Goal: Transaction & Acquisition: Book appointment/travel/reservation

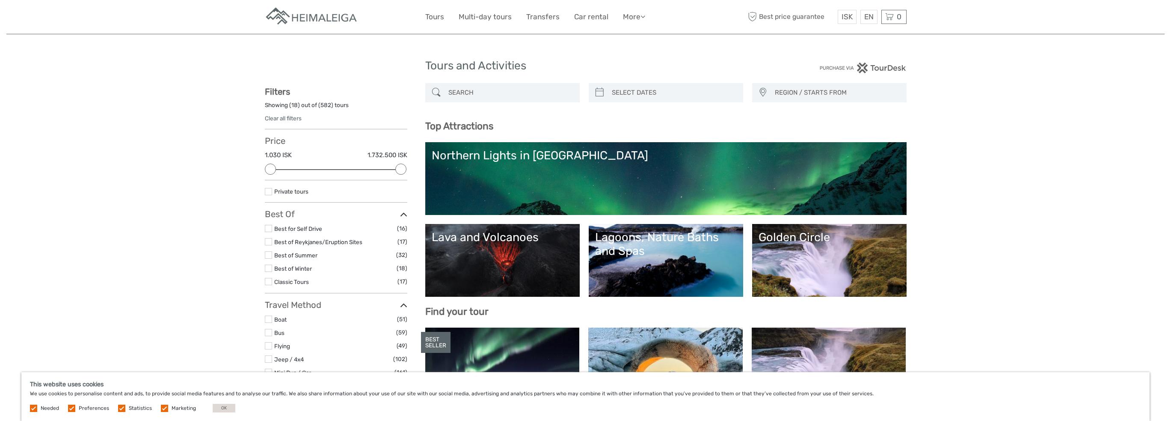
select select
click at [498, 92] on input "search" at bounding box center [510, 92] width 131 height 15
type input "04/09/2025"
click at [633, 93] on input "search" at bounding box center [674, 92] width 131 height 15
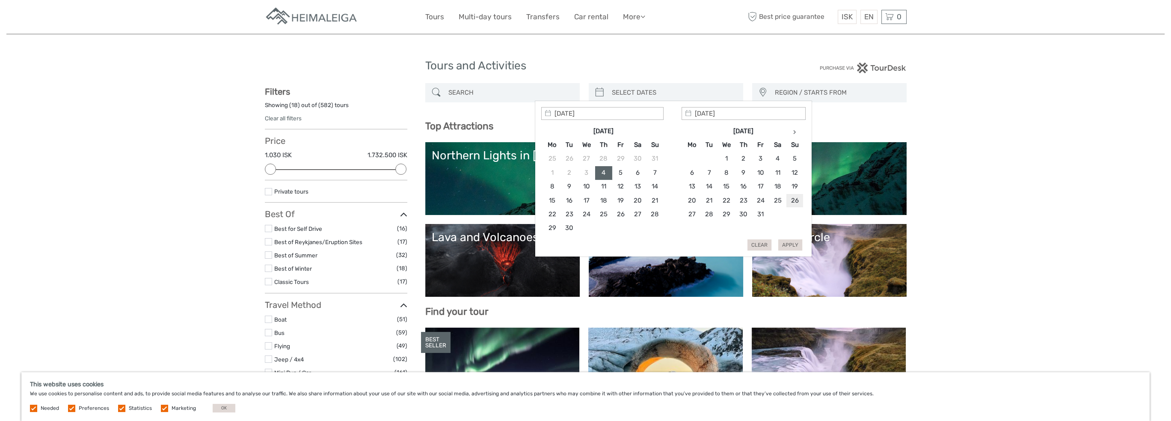
type input "26/10/2025"
type input "30/10/2025"
type input "26/10/2025"
click at [786, 245] on button "Apply" at bounding box center [791, 244] width 24 height 11
type input "26/10/2025 - 30/10/2025"
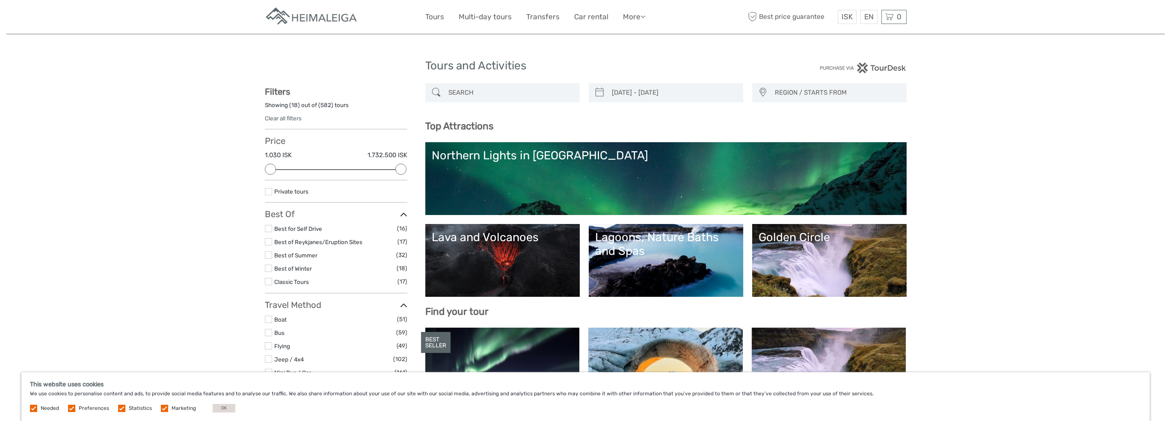
click at [817, 95] on span "REGION / STARTS FROM" at bounding box center [836, 93] width 131 height 14
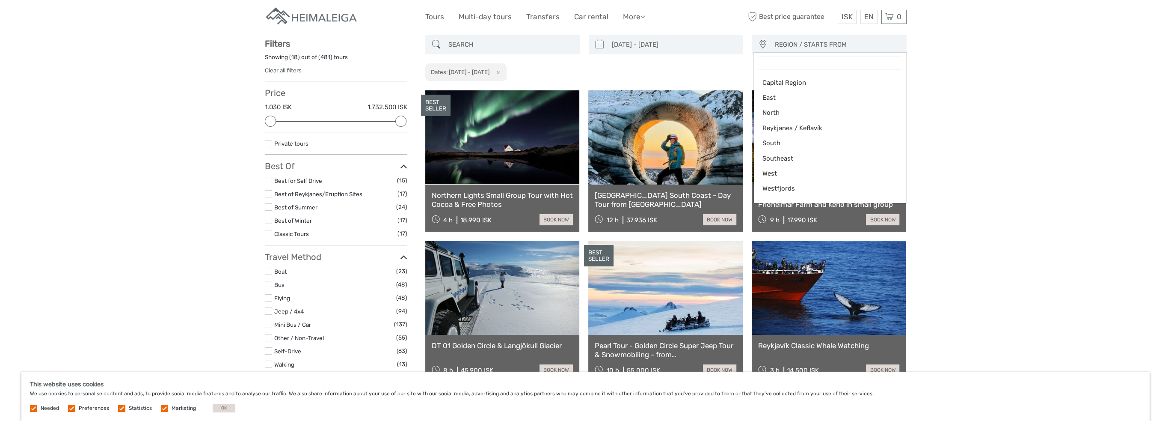
scroll to position [48, 0]
click at [805, 128] on span "Reykjanes / Keflavík" at bounding box center [823, 127] width 121 height 9
select select "Reykjanes / Keflavík"
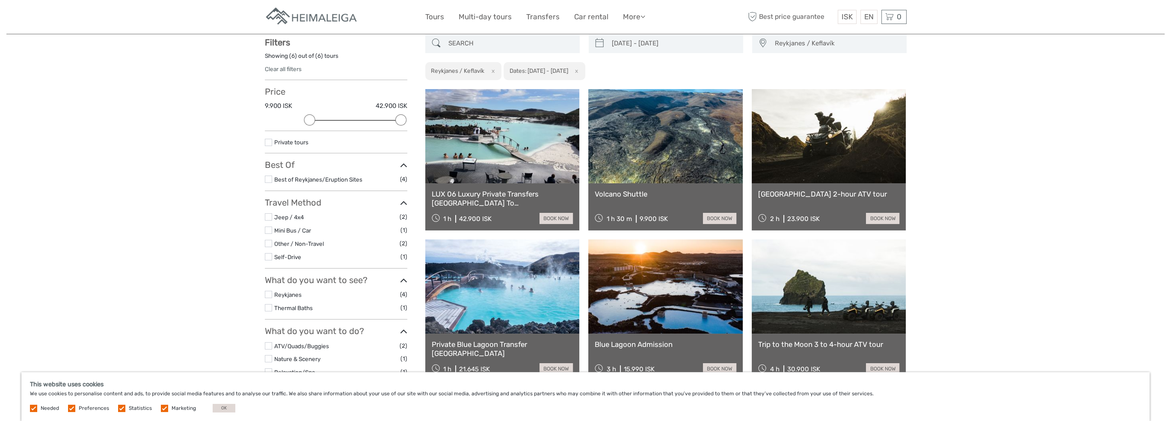
scroll to position [48, 0]
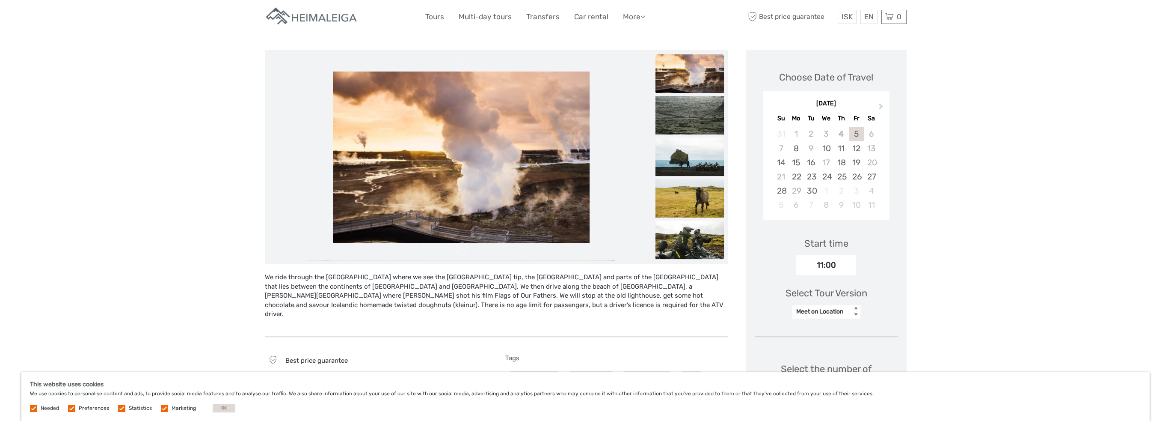
scroll to position [128, 0]
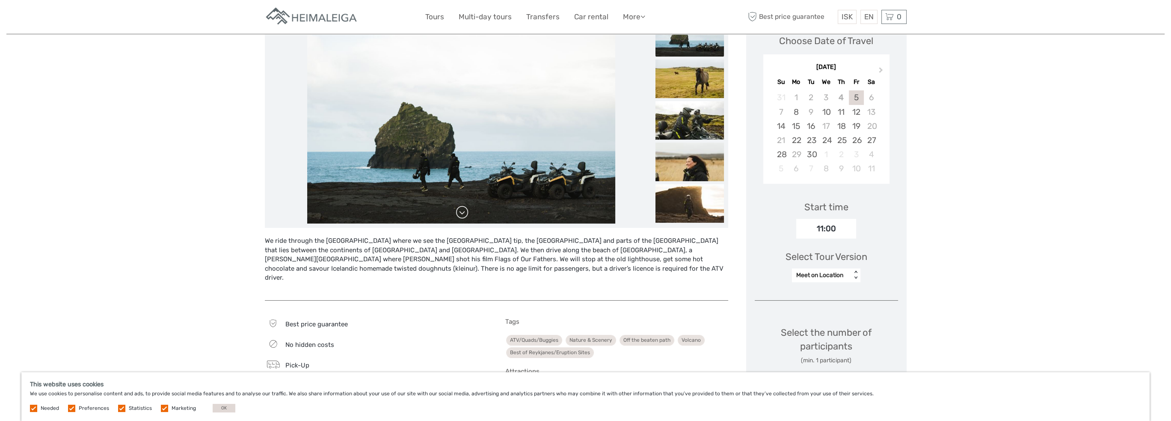
click at [464, 212] on link at bounding box center [462, 212] width 14 height 14
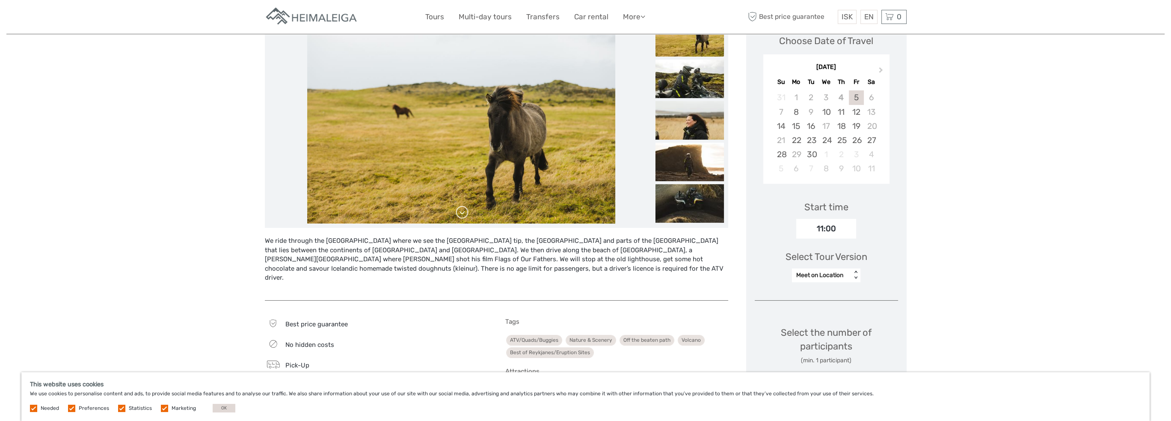
click at [464, 212] on link at bounding box center [462, 212] width 14 height 14
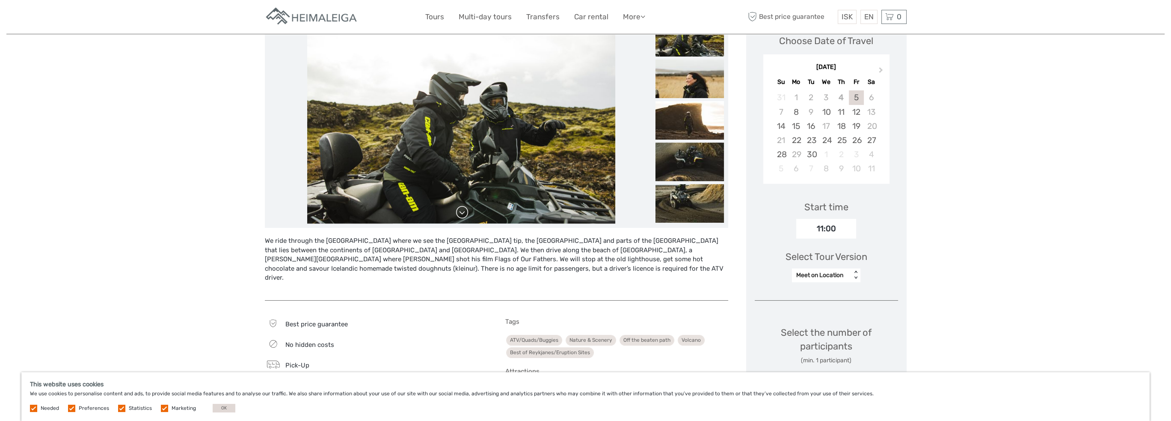
click at [464, 212] on link at bounding box center [462, 212] width 14 height 14
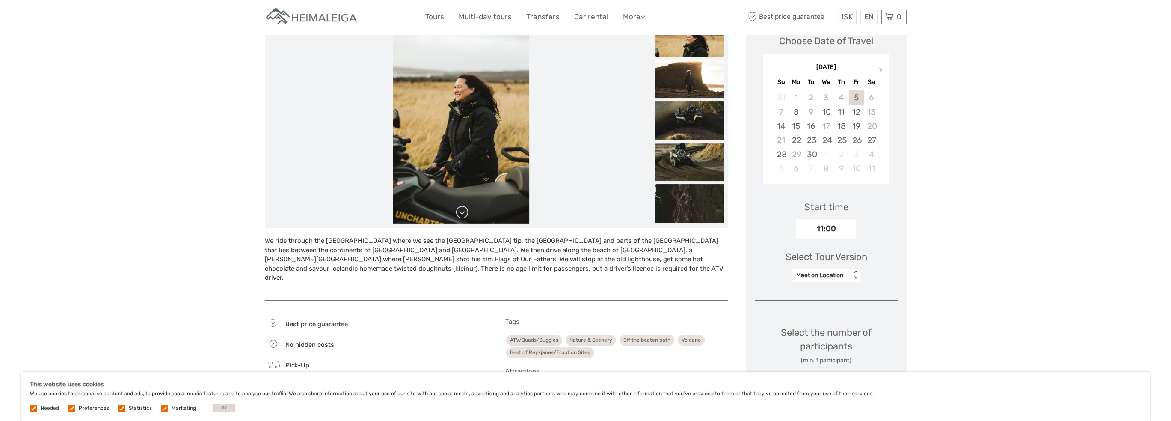
click at [464, 212] on link at bounding box center [462, 212] width 14 height 14
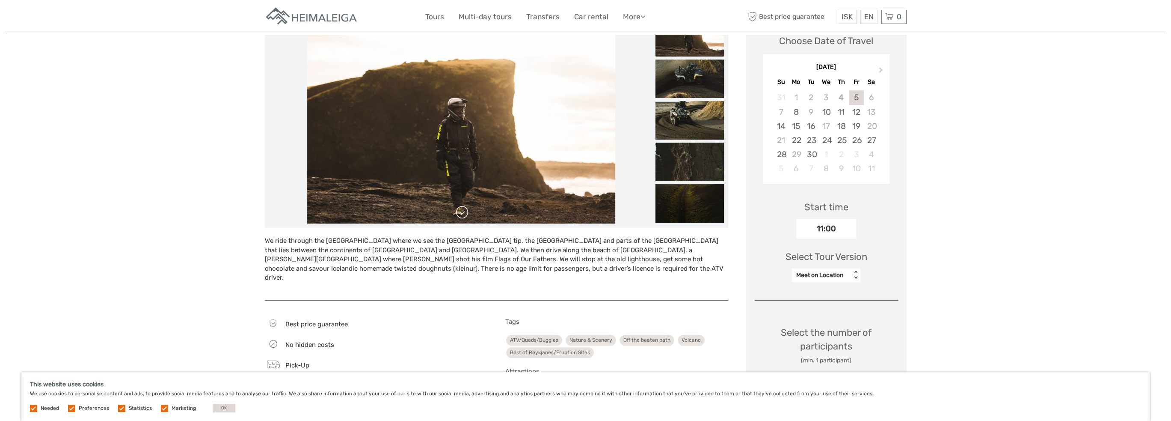
click at [464, 212] on link at bounding box center [462, 212] width 14 height 14
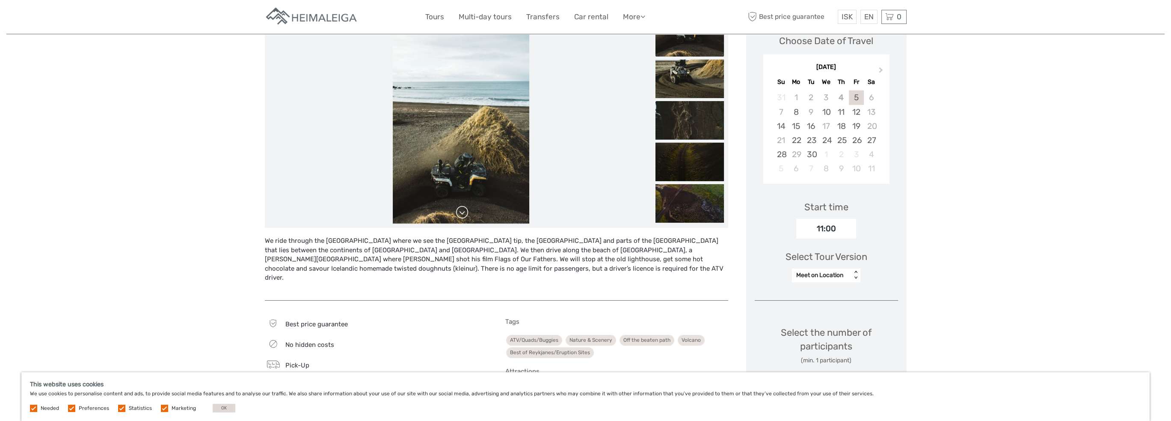
click at [464, 212] on link at bounding box center [462, 212] width 14 height 14
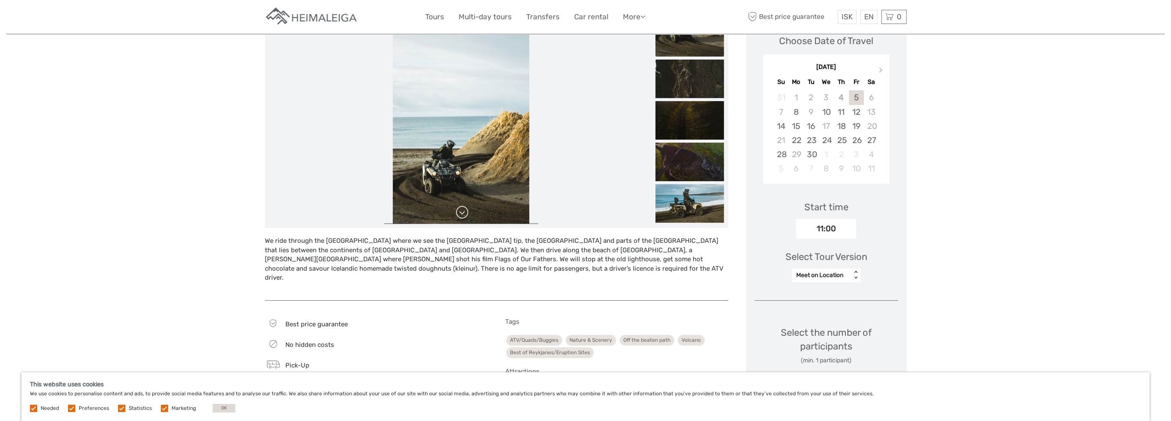
click at [464, 212] on link at bounding box center [462, 212] width 14 height 14
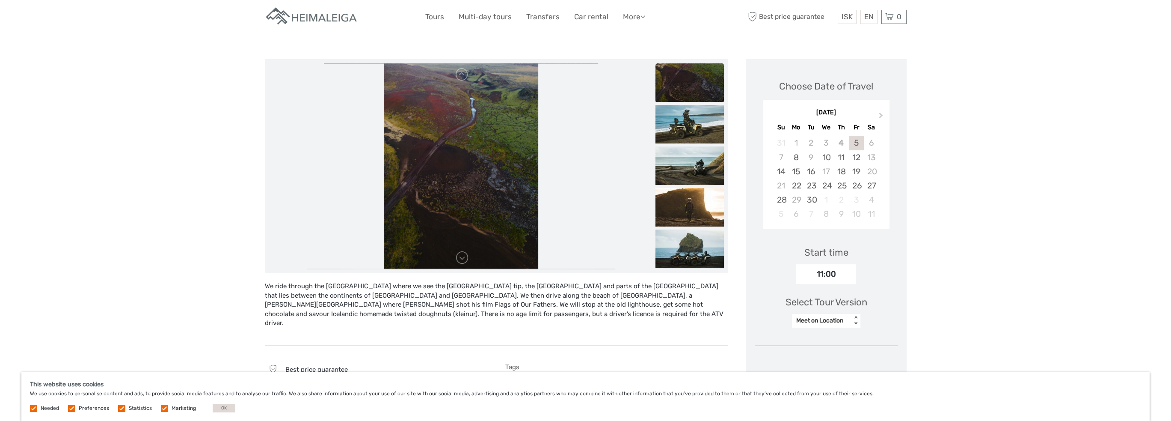
scroll to position [0, 0]
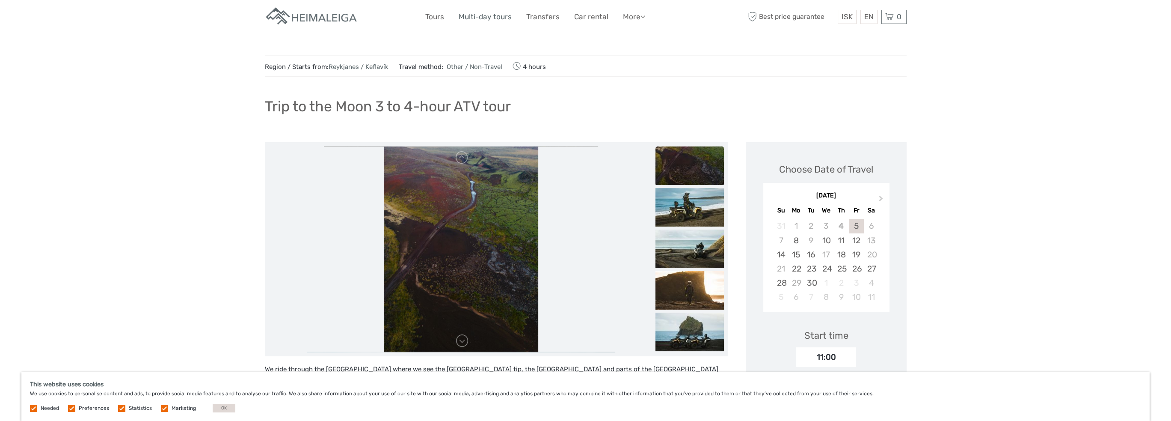
click at [489, 15] on link "Multi-day tours" at bounding box center [485, 17] width 53 height 12
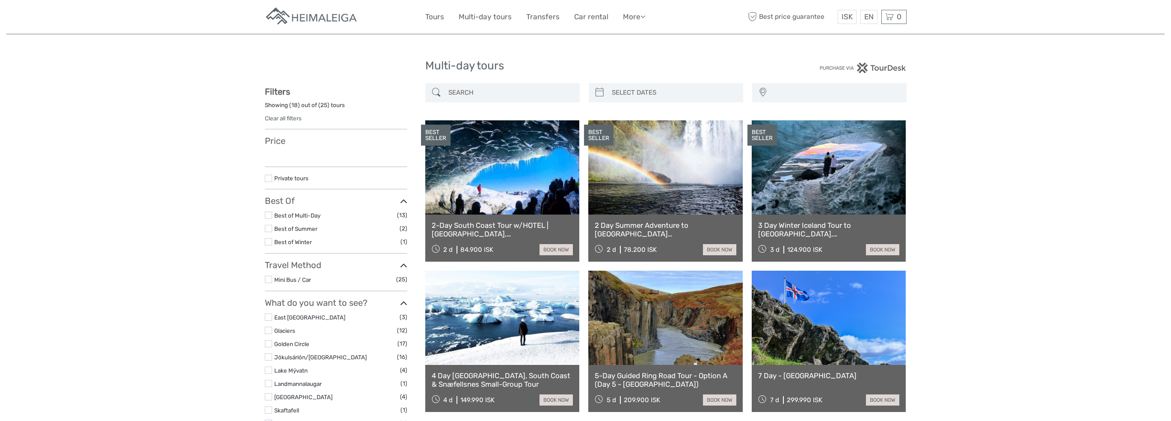
select select
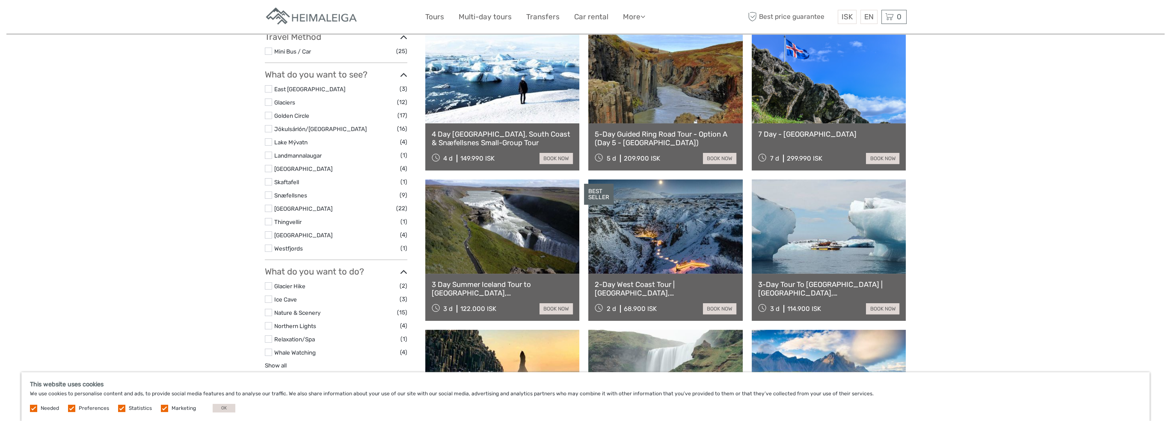
scroll to position [257, 0]
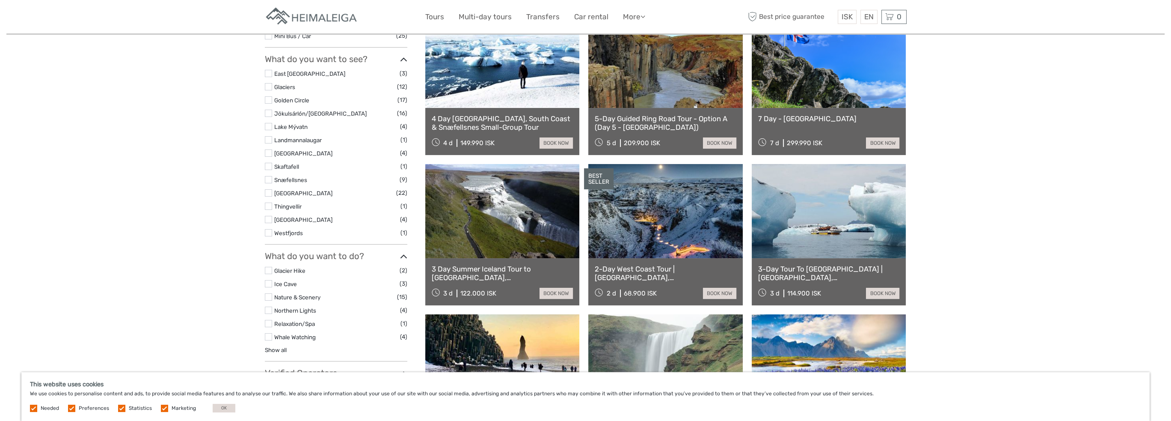
click at [629, 122] on link "5-Day Guided Ring Road Tour - Option A (Day 5 - Golden Circle)" at bounding box center [666, 123] width 142 height 18
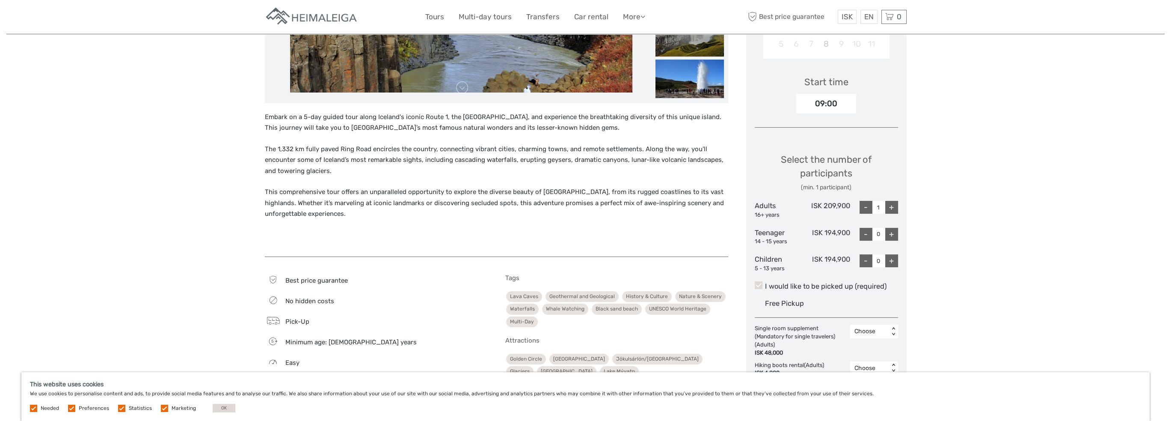
scroll to position [257, 0]
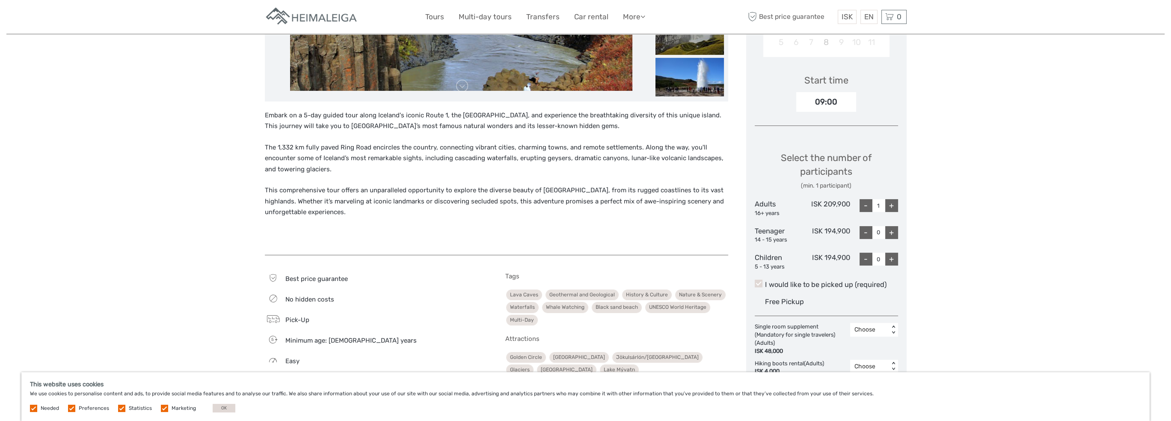
click at [890, 201] on div "+" at bounding box center [892, 205] width 13 height 13
type input "2"
click at [892, 261] on div "+" at bounding box center [892, 259] width 13 height 13
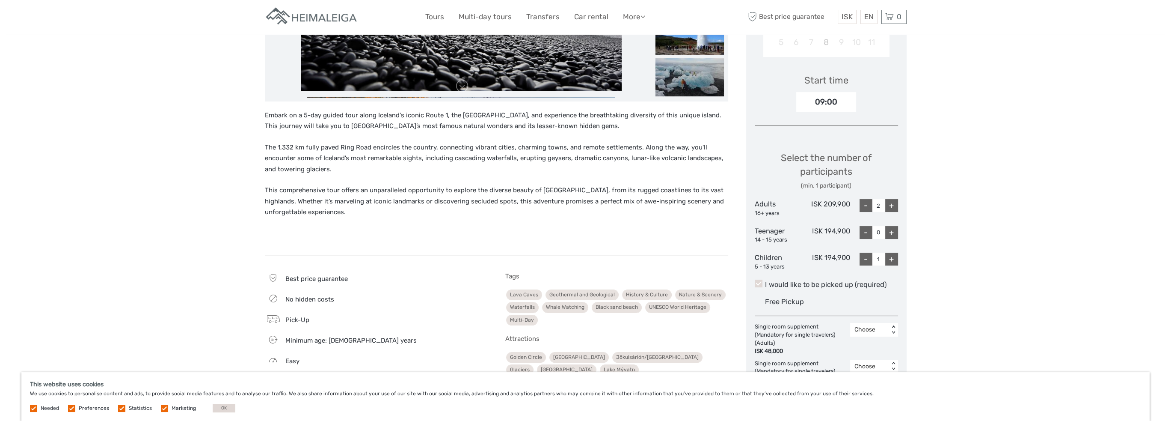
click at [892, 261] on div "+" at bounding box center [892, 259] width 13 height 13
type input "2"
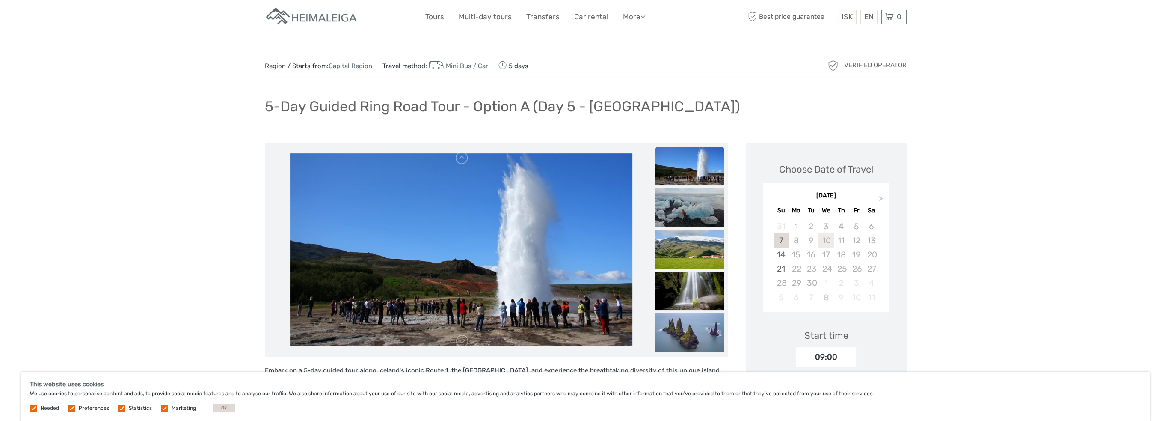
scroll to position [0, 0]
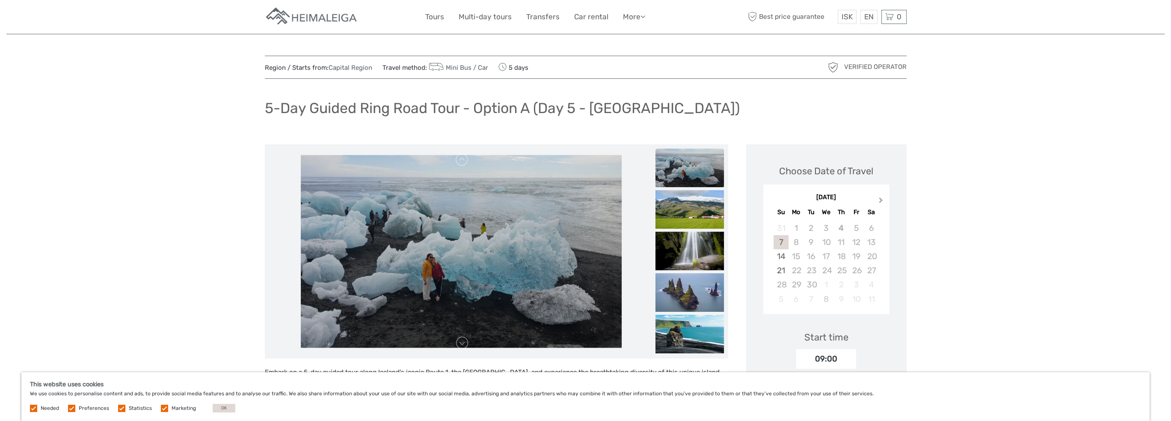
click at [881, 198] on span "Next Month" at bounding box center [881, 202] width 0 height 12
click at [840, 288] on div "30" at bounding box center [841, 284] width 15 height 14
click at [845, 269] on div "23" at bounding box center [841, 270] width 15 height 14
click at [825, 284] on div "29" at bounding box center [826, 284] width 15 height 14
click at [826, 269] on div "22" at bounding box center [826, 270] width 15 height 14
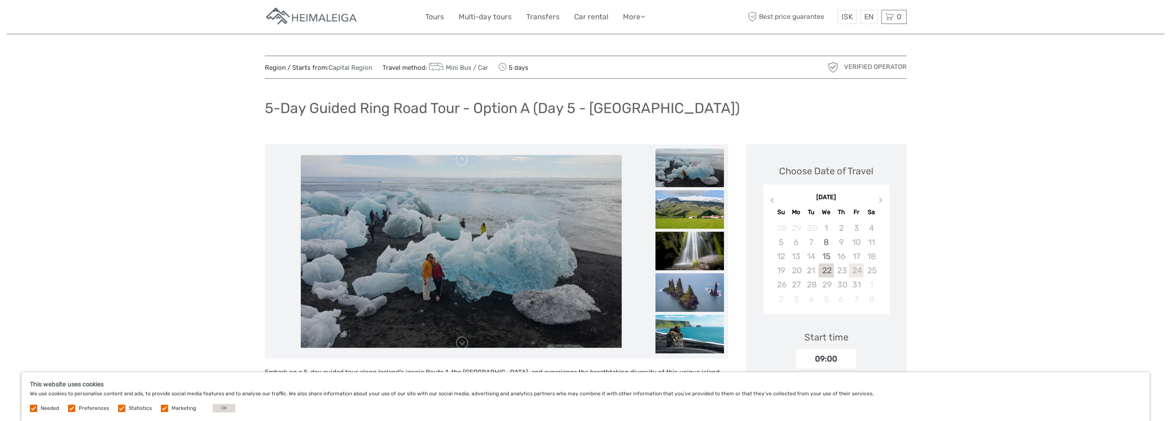
click at [849, 271] on div "24" at bounding box center [856, 270] width 15 height 14
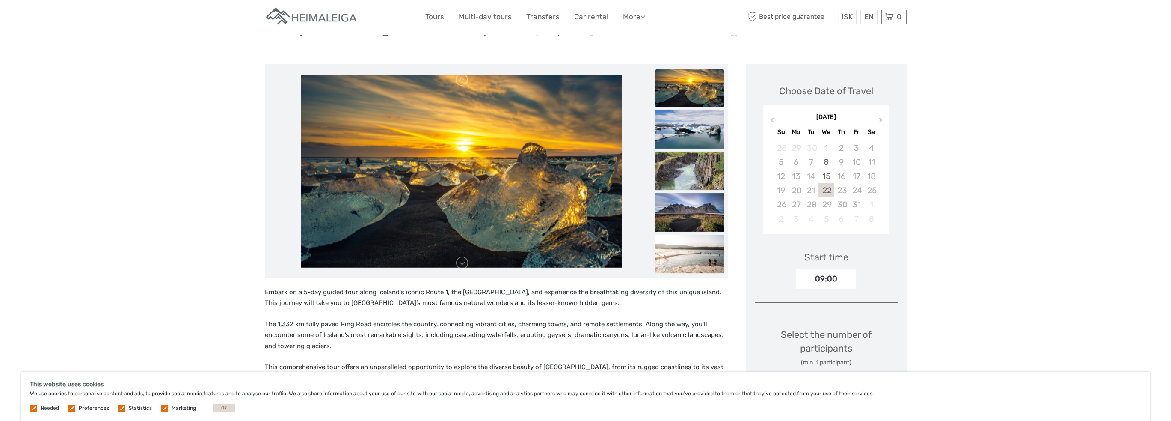
scroll to position [86, 0]
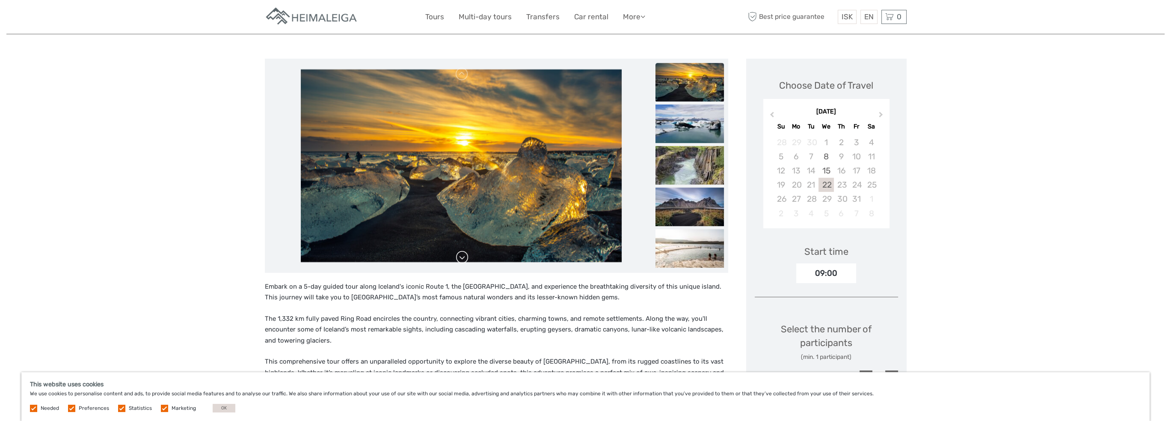
click at [463, 256] on link at bounding box center [462, 257] width 14 height 14
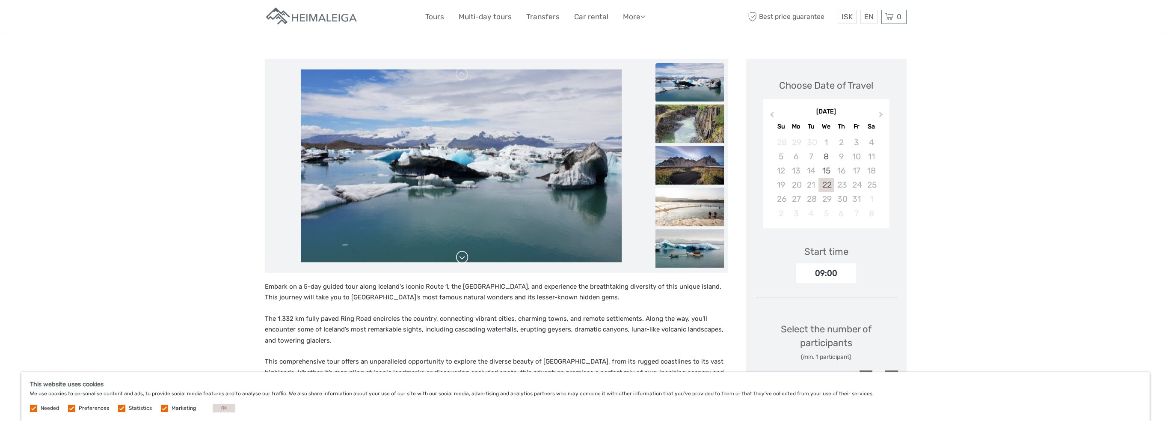
click at [463, 256] on link at bounding box center [462, 257] width 14 height 14
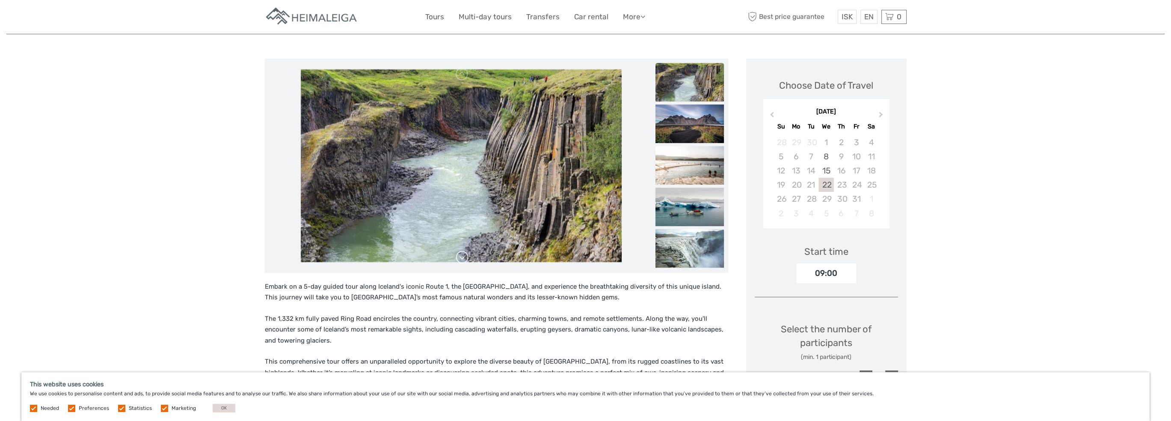
click at [463, 256] on link at bounding box center [462, 257] width 14 height 14
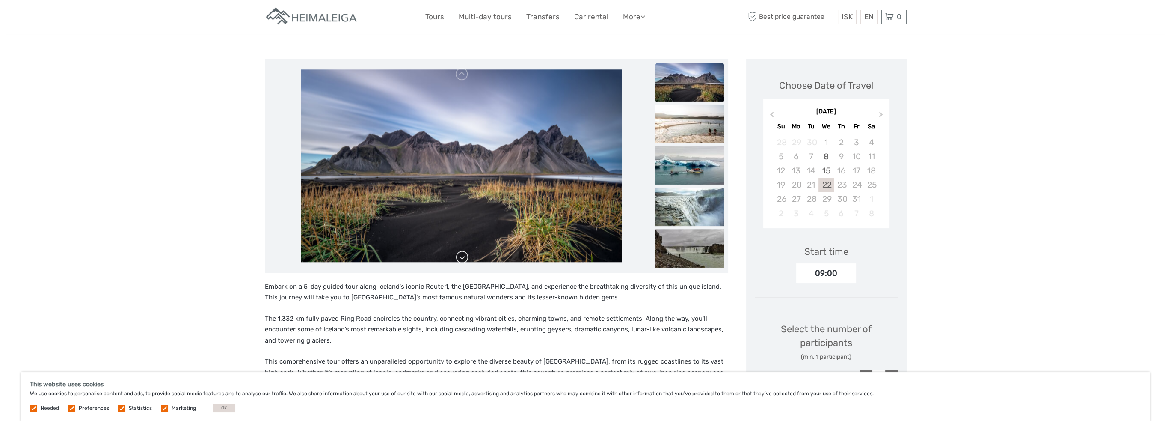
click at [463, 256] on link at bounding box center [462, 257] width 14 height 14
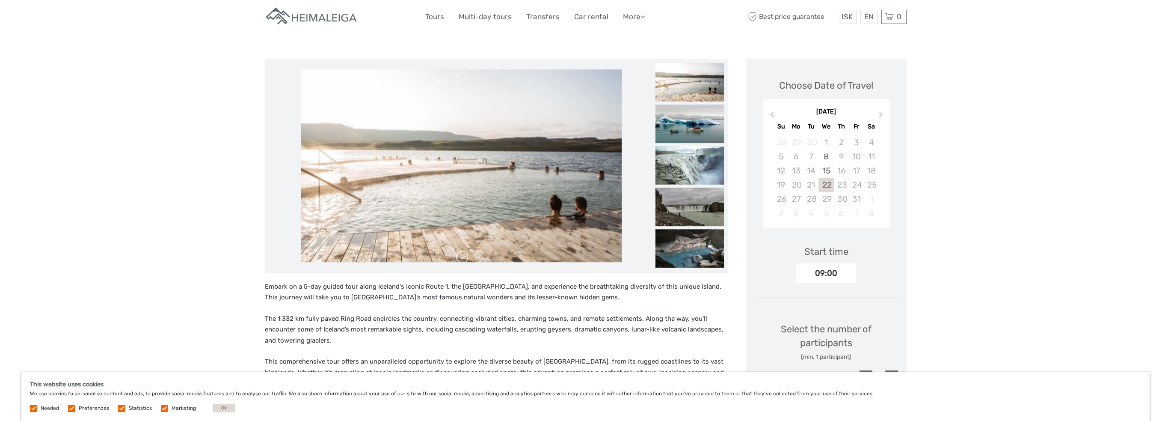
click at [463, 256] on link at bounding box center [462, 257] width 14 height 14
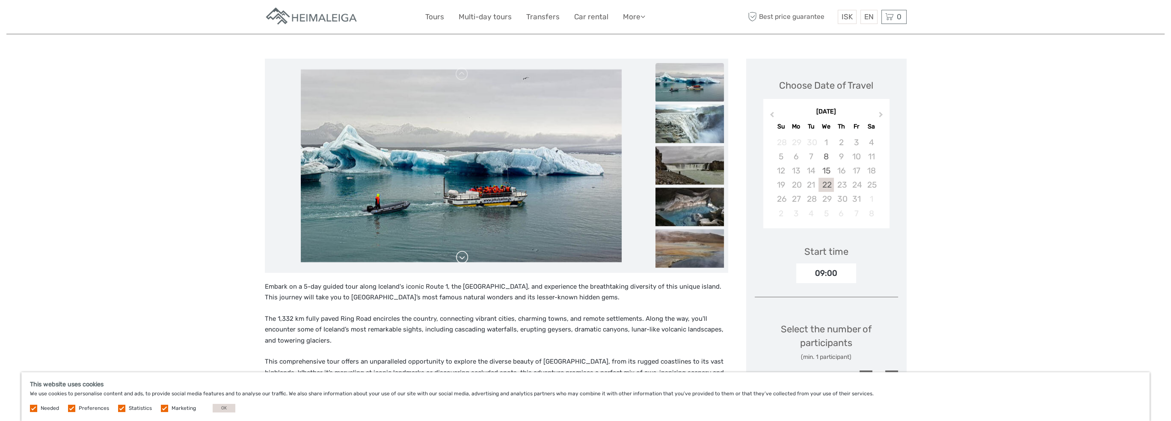
click at [463, 256] on link at bounding box center [462, 257] width 14 height 14
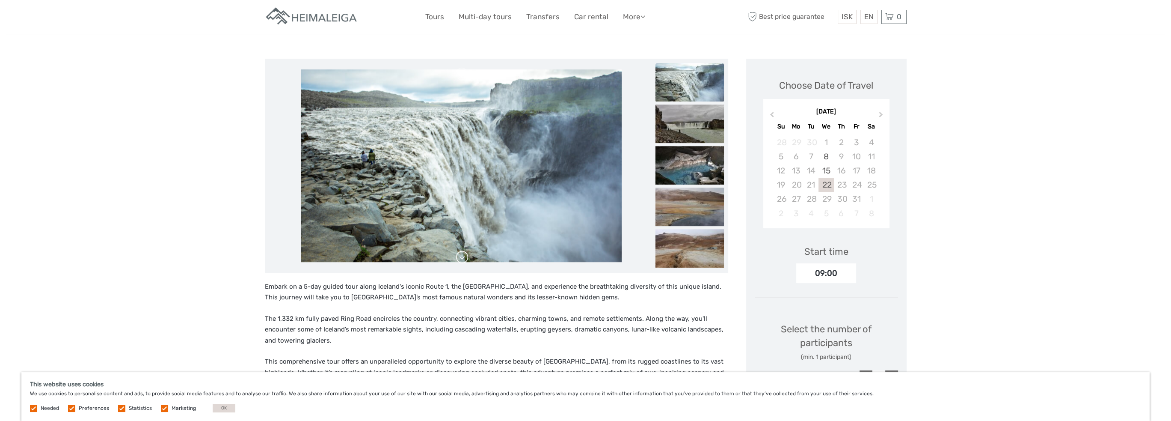
click at [463, 256] on link at bounding box center [462, 257] width 14 height 14
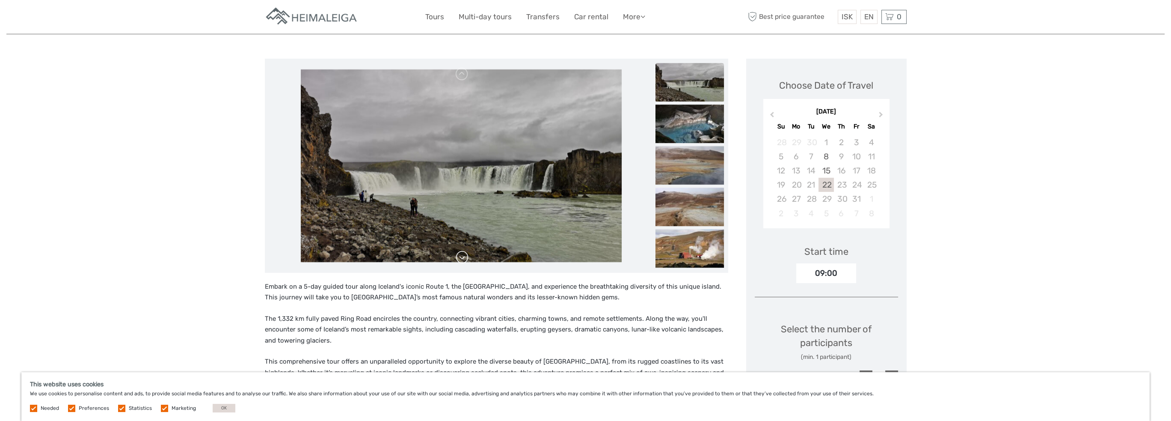
click at [463, 256] on link at bounding box center [462, 257] width 14 height 14
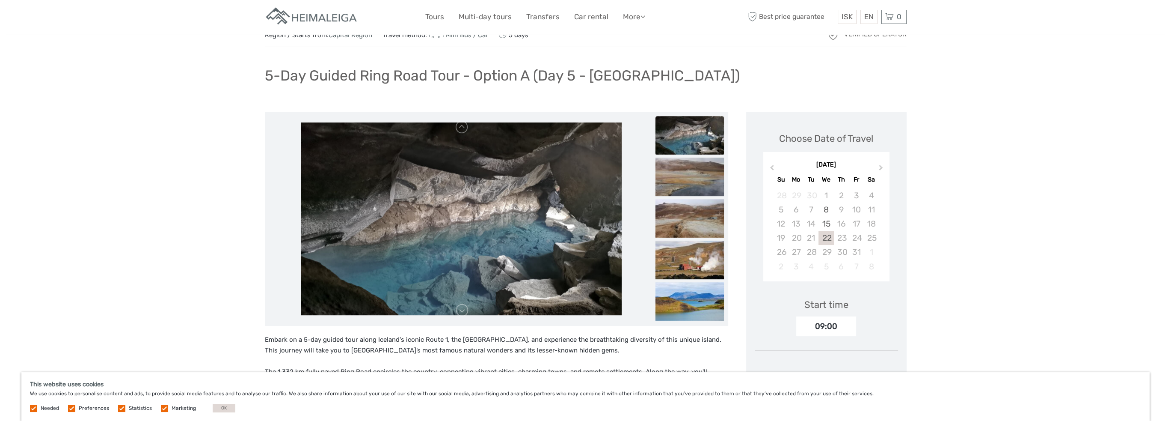
scroll to position [0, 0]
